Goal: Obtain resource: Obtain resource

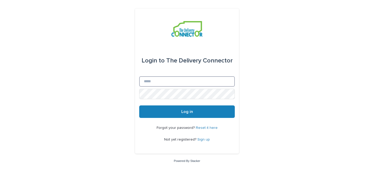
click at [163, 81] on input "Email" at bounding box center [187, 81] width 96 height 10
type input "**********"
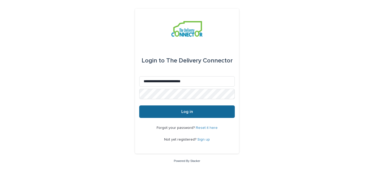
click at [186, 112] on span "Log in" at bounding box center [187, 111] width 12 height 4
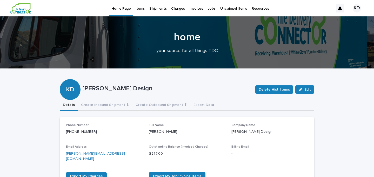
click at [262, 6] on p "Resources" at bounding box center [260, 5] width 17 height 11
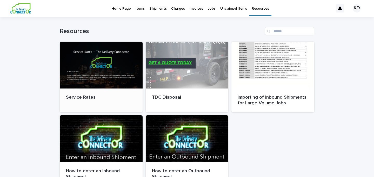
click at [116, 66] on div at bounding box center [101, 65] width 83 height 47
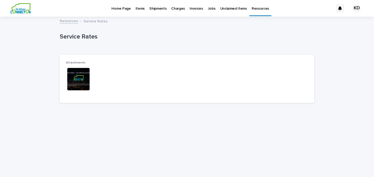
click at [80, 79] on img at bounding box center [78, 78] width 25 height 25
